Goal: Navigation & Orientation: Find specific page/section

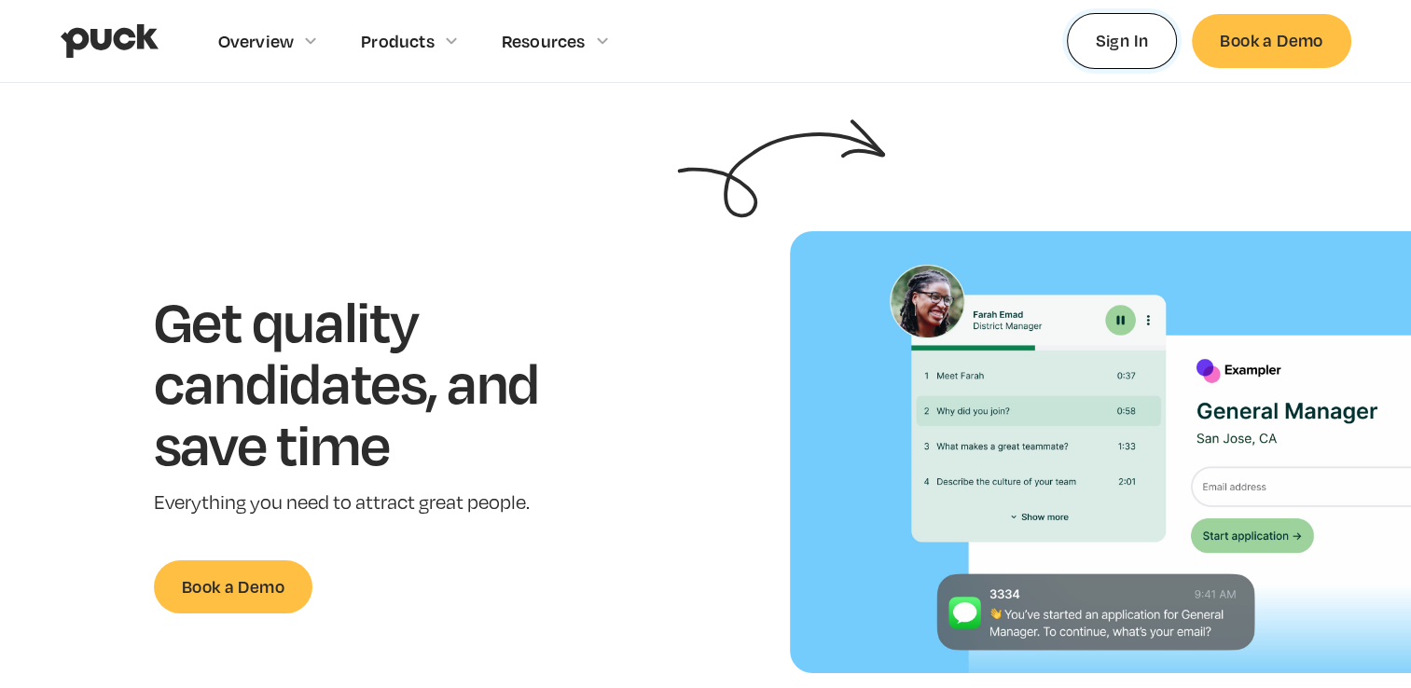
click at [1116, 43] on link "Sign In" at bounding box center [1122, 40] width 111 height 55
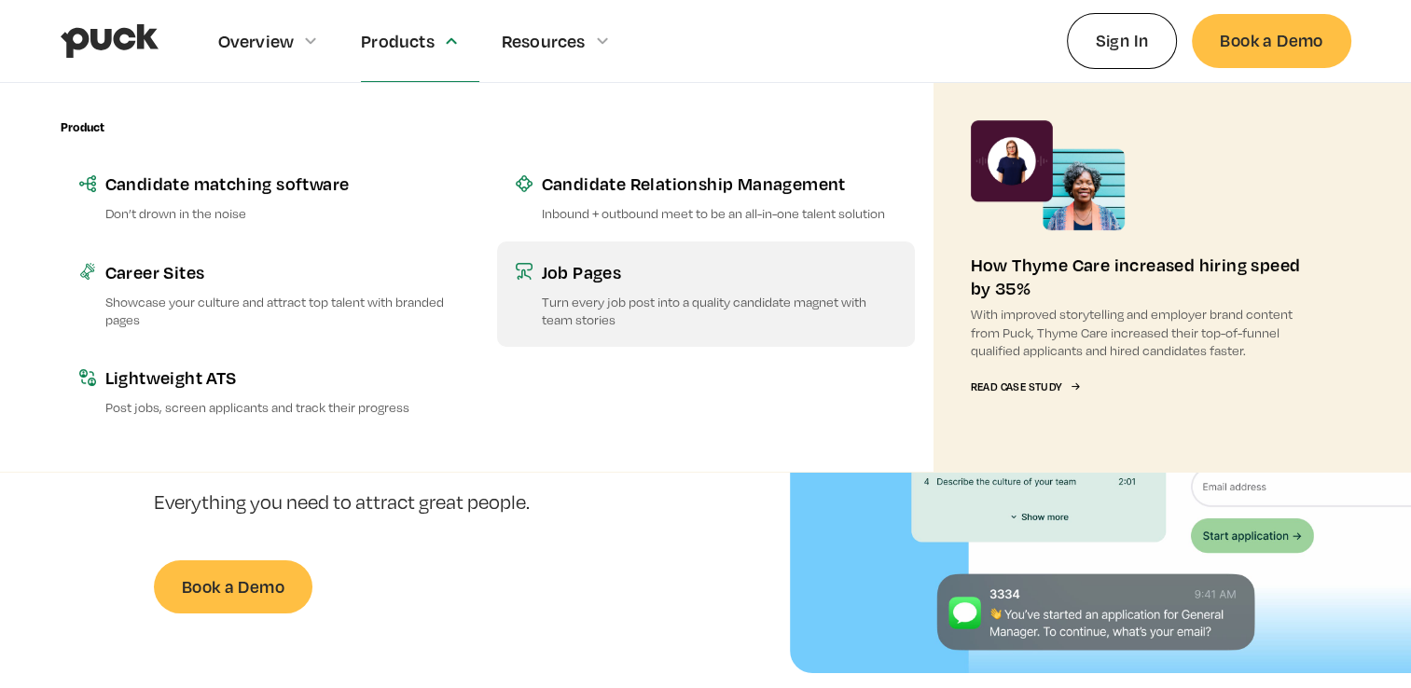
click at [595, 273] on div "Job Pages" at bounding box center [719, 271] width 354 height 23
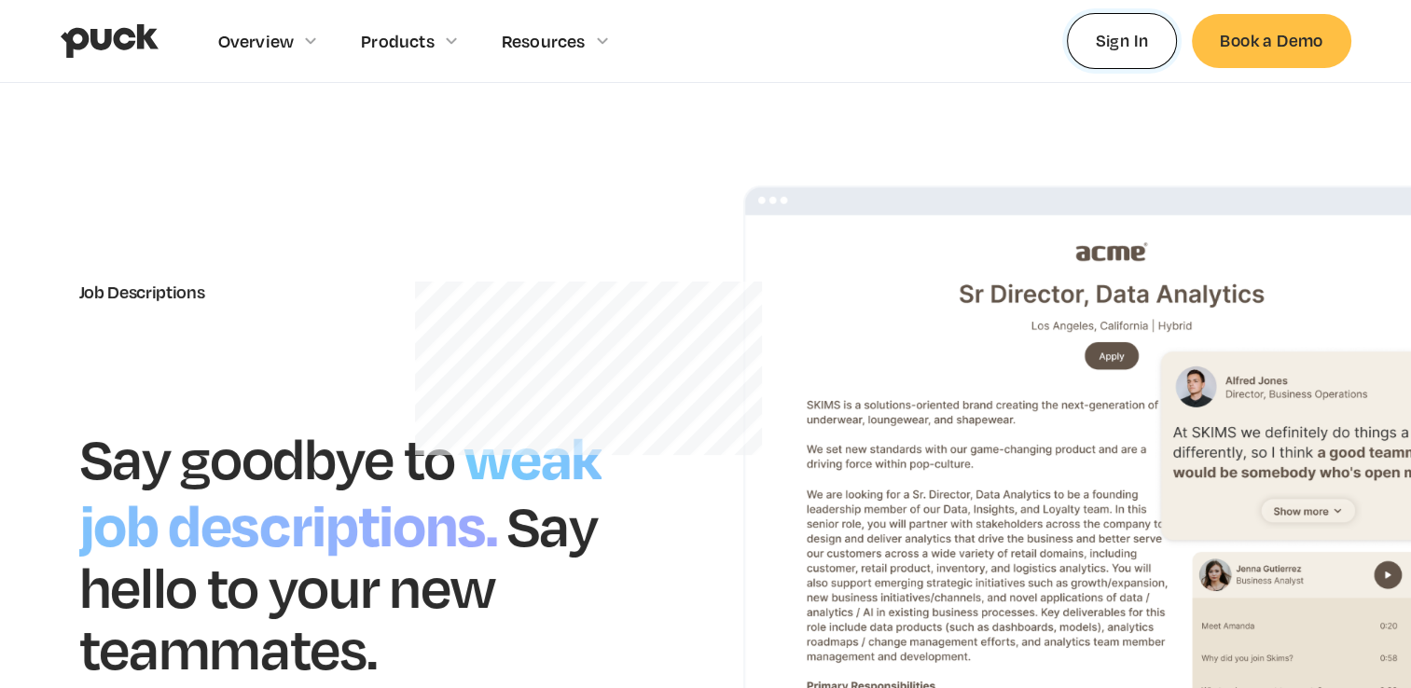
click at [1098, 39] on link "Sign In" at bounding box center [1122, 40] width 111 height 55
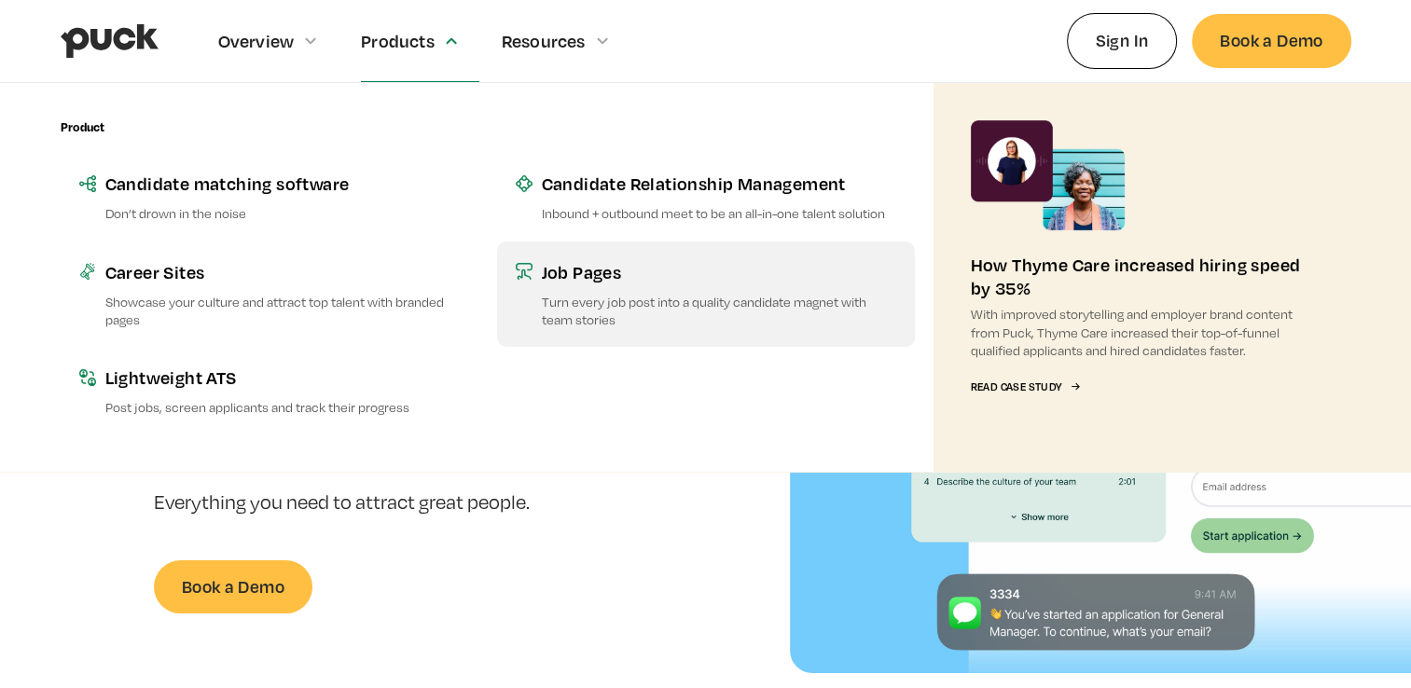
click at [586, 293] on p "Turn every job post into a quality candidate magnet with team stories" at bounding box center [719, 310] width 354 height 35
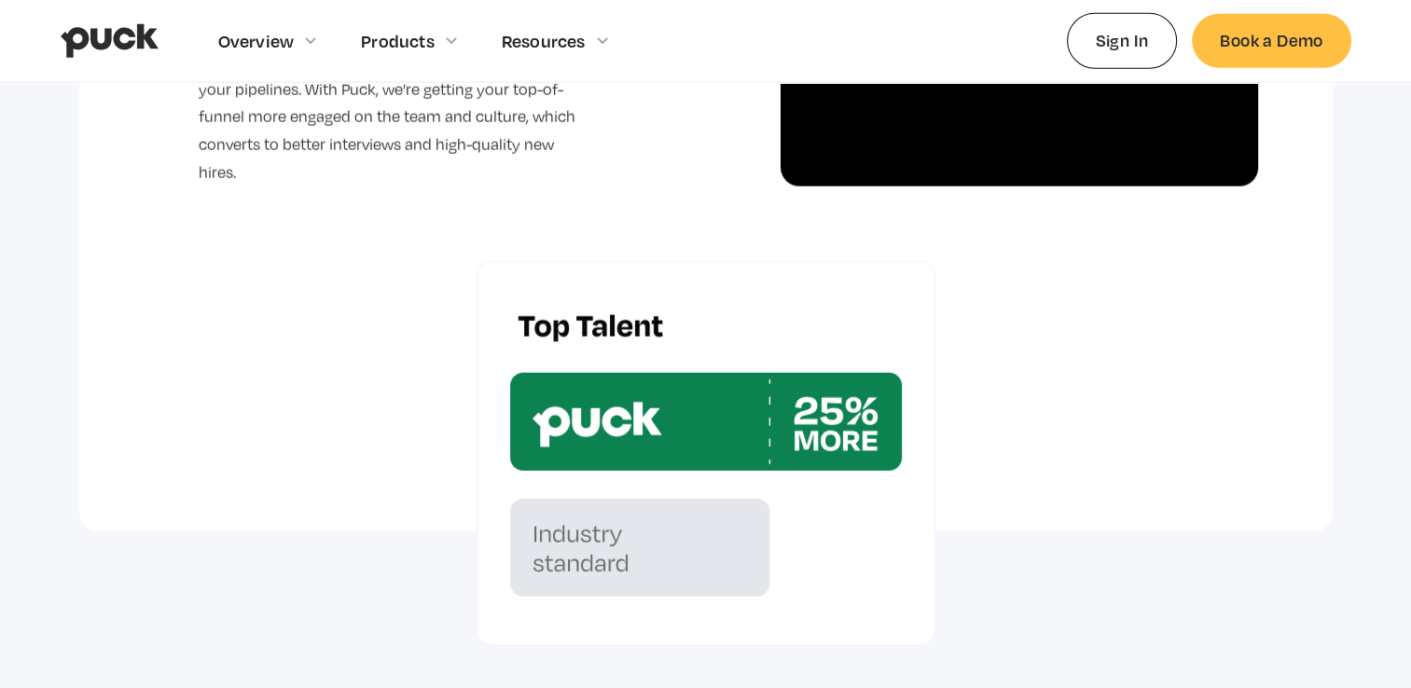
scroll to position [5875, 0]
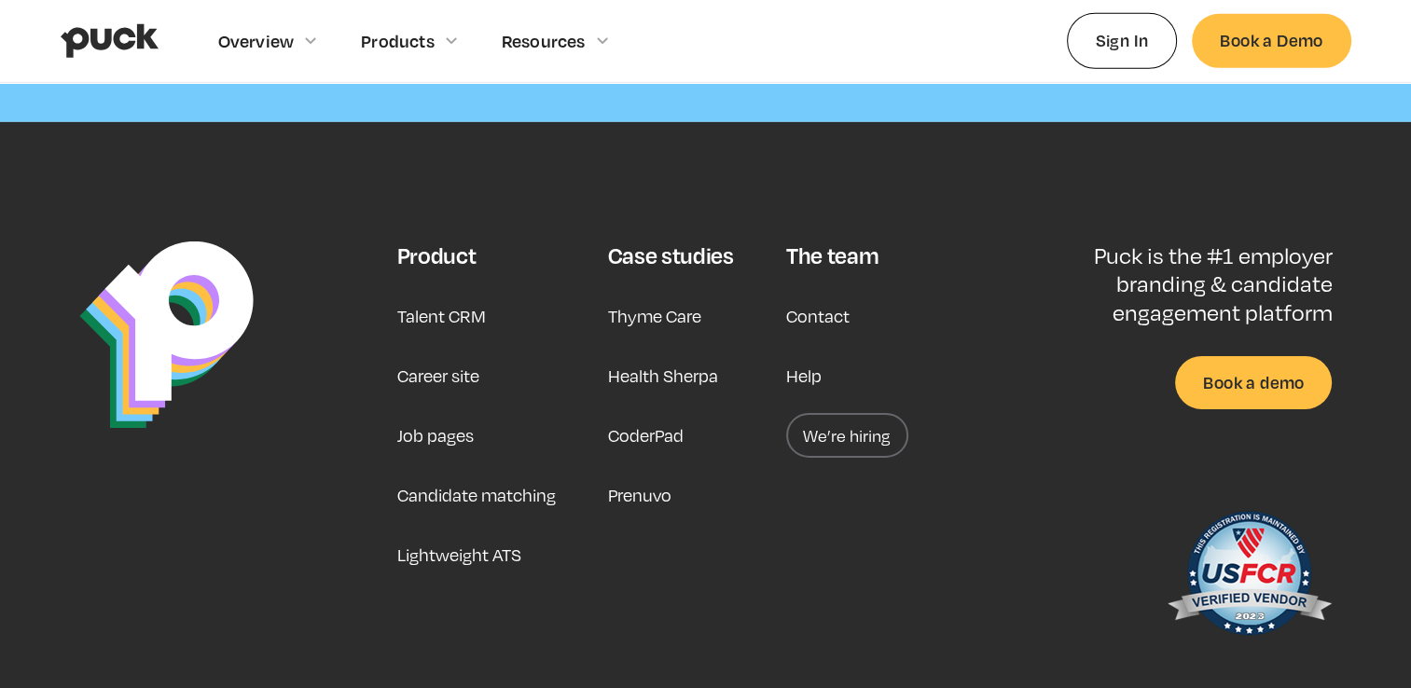
click at [436, 374] on link "Career site" at bounding box center [437, 375] width 82 height 45
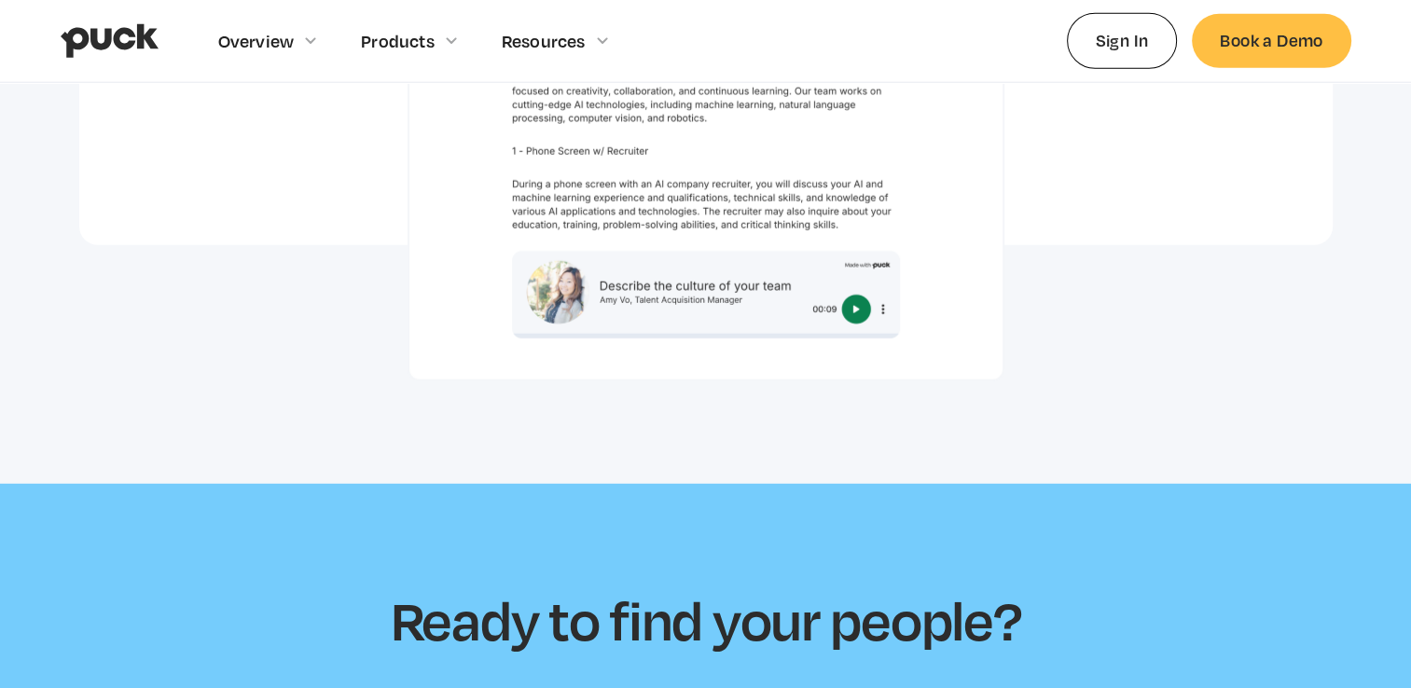
scroll to position [5771, 0]
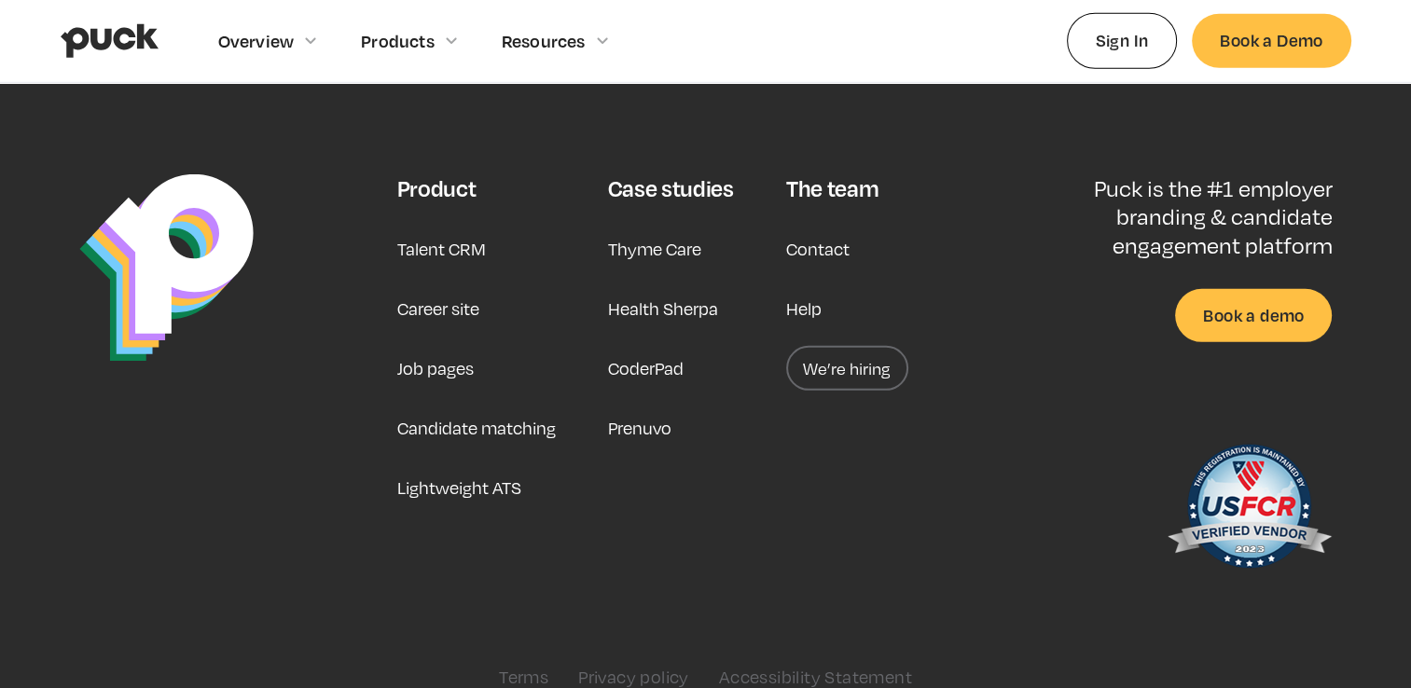
click at [845, 346] on link "We’re hiring" at bounding box center [847, 368] width 122 height 45
